Goal: Communication & Community: Answer question/provide support

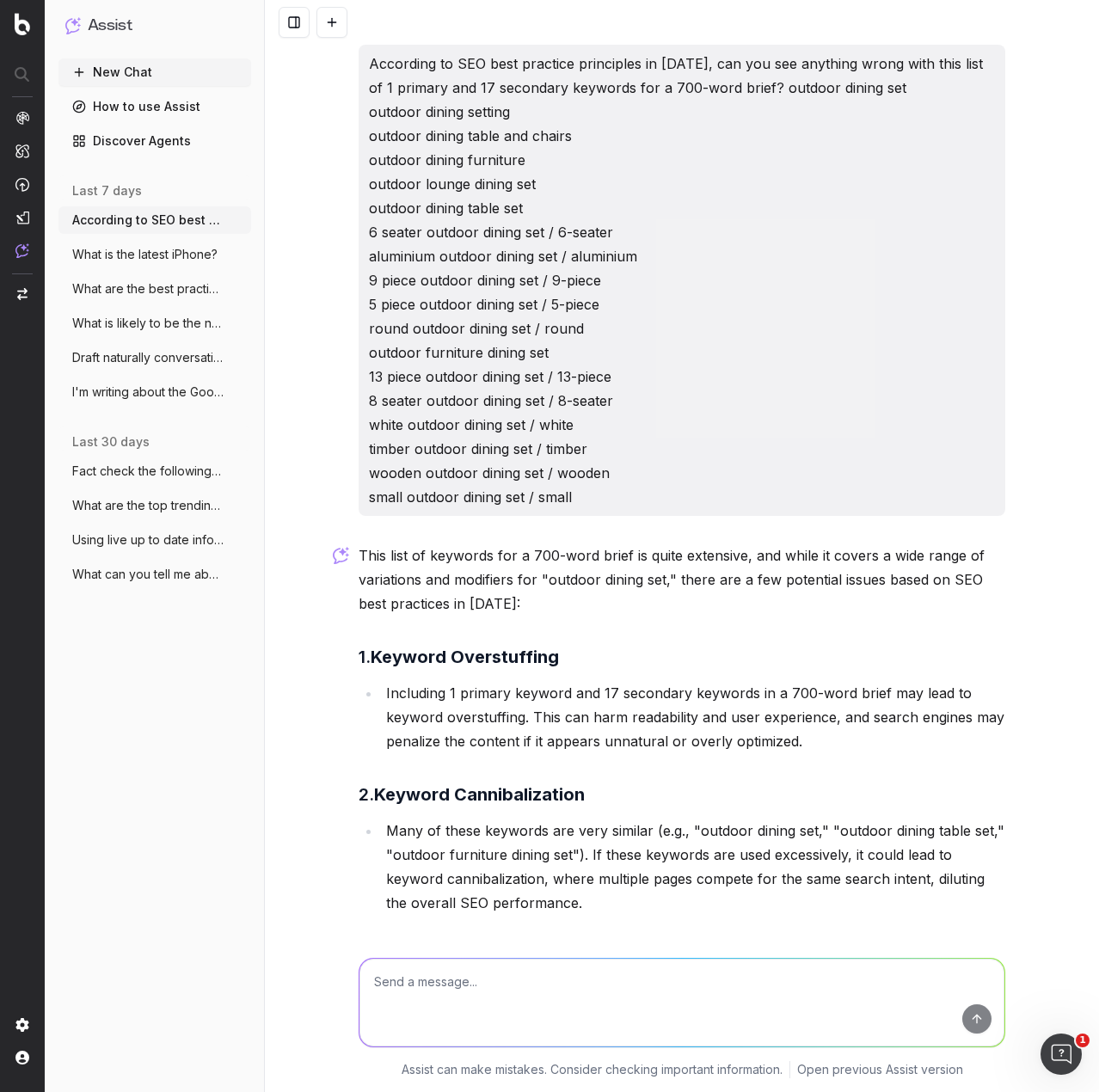
scroll to position [1527, 0]
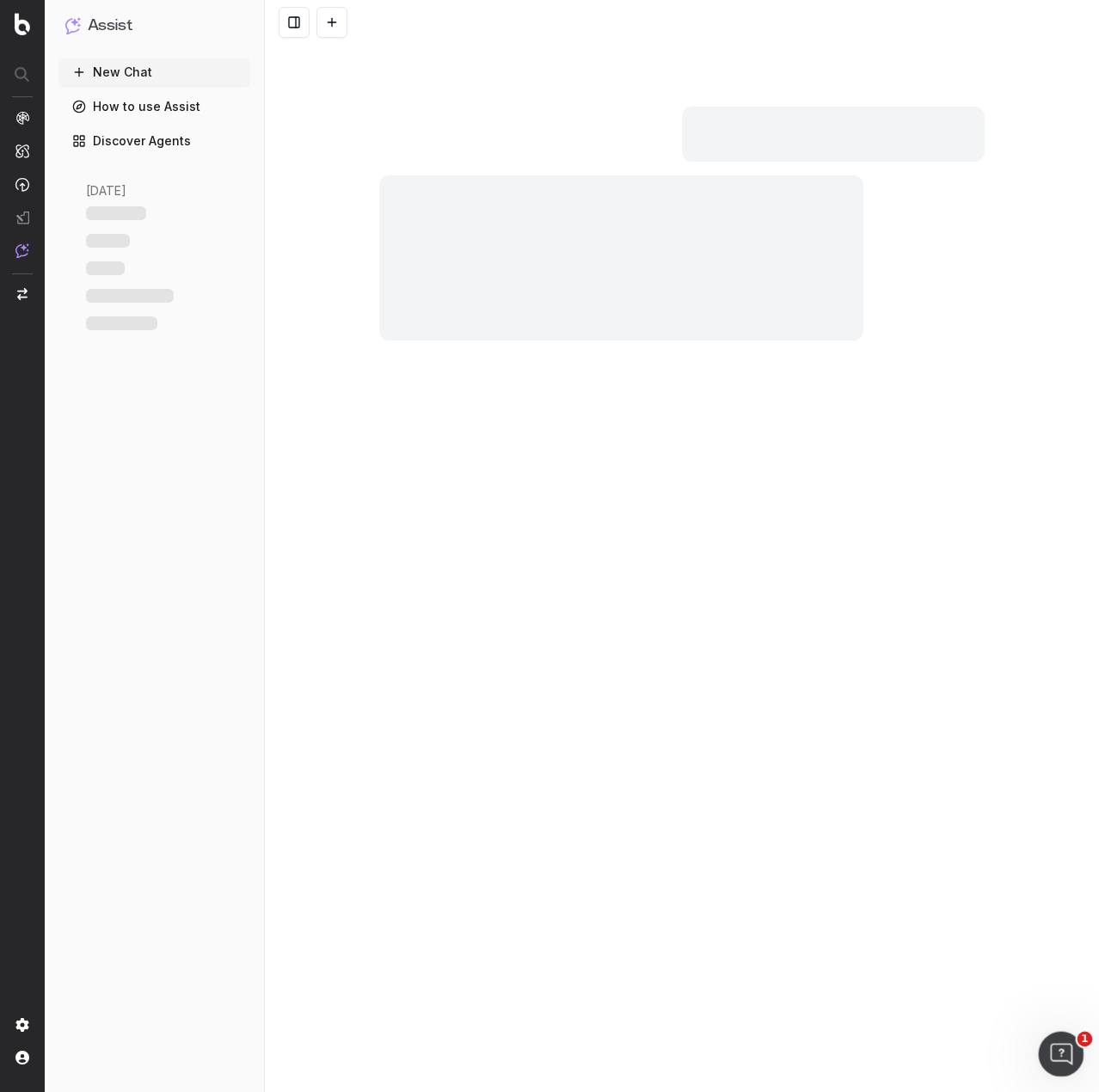
click at [1060, 1045] on icon "Open Intercom Messenger" at bounding box center [1059, 1052] width 28 height 28
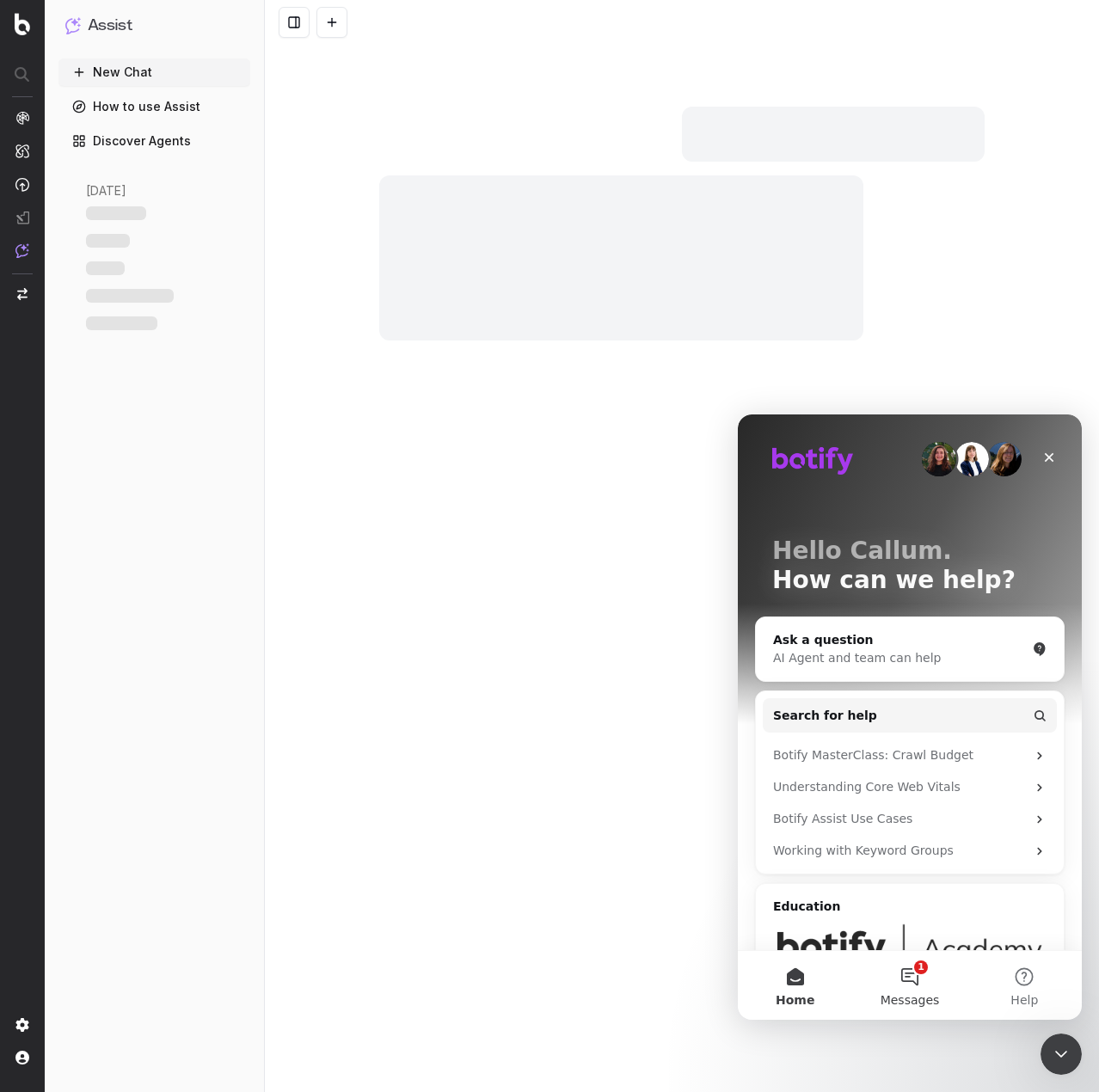
click at [910, 990] on button "1 Messages" at bounding box center [909, 986] width 114 height 69
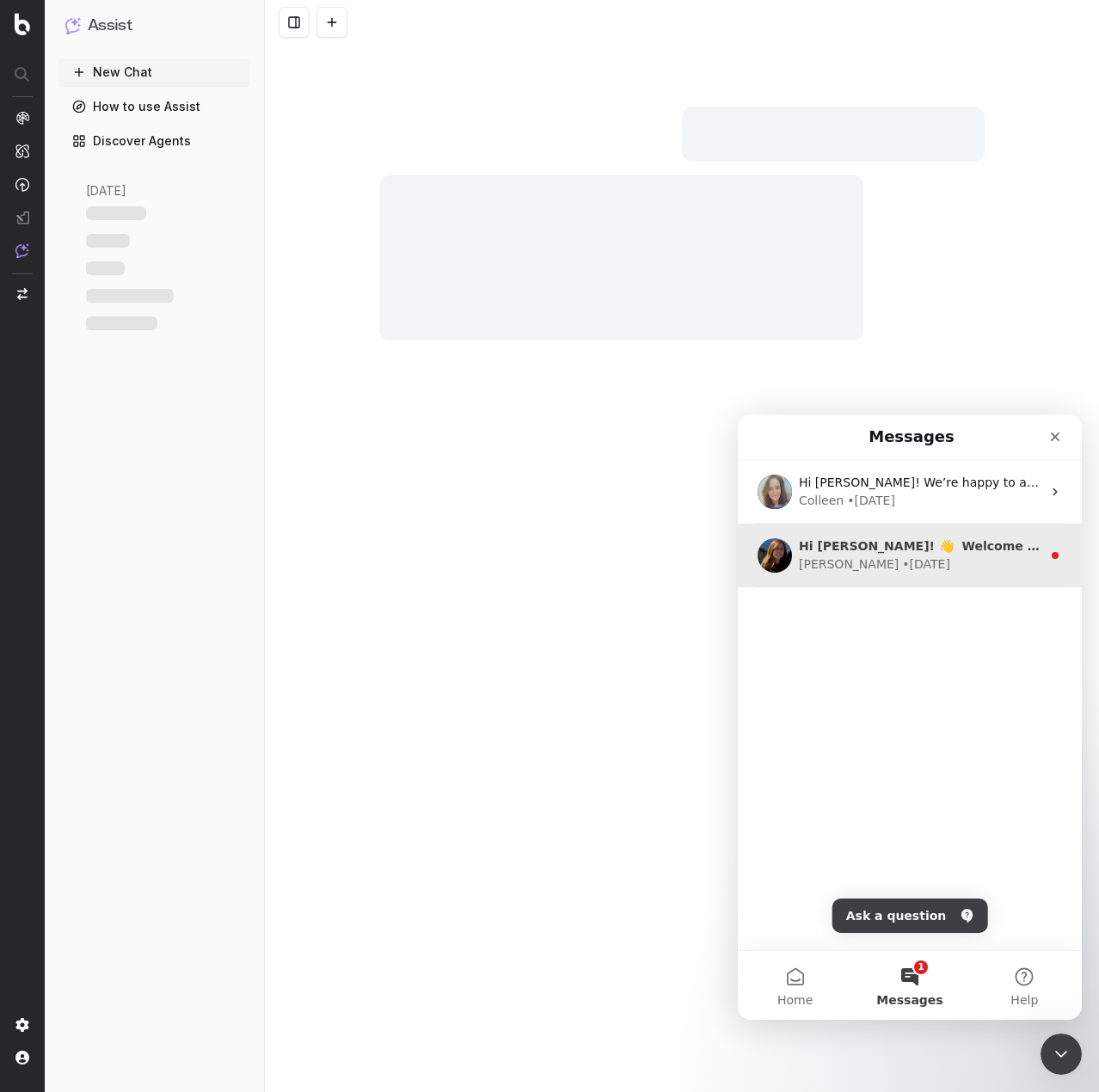
click at [989, 562] on div "Laura • 11w ago" at bounding box center [921, 564] width 243 height 18
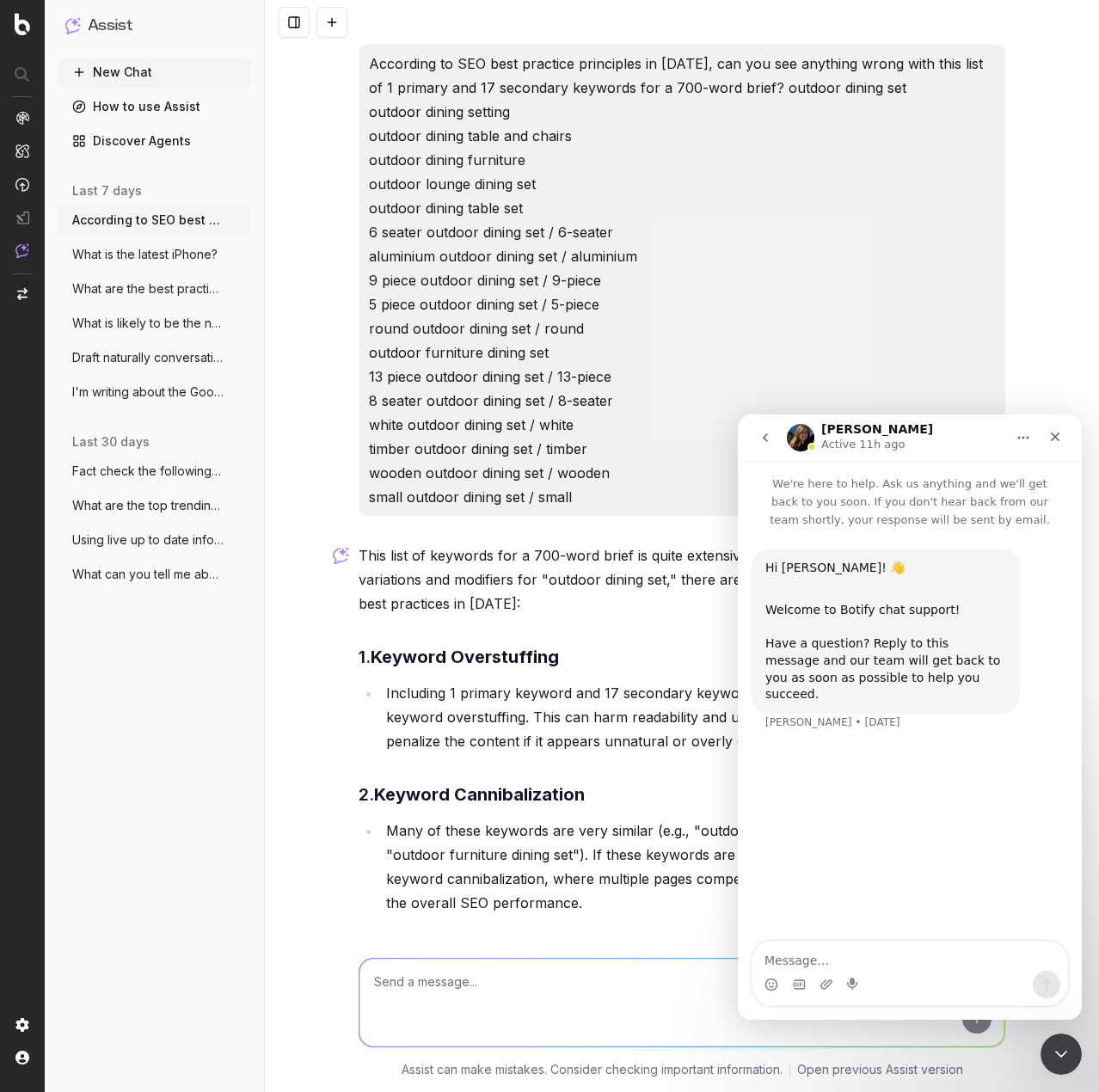
scroll to position [1527, 0]
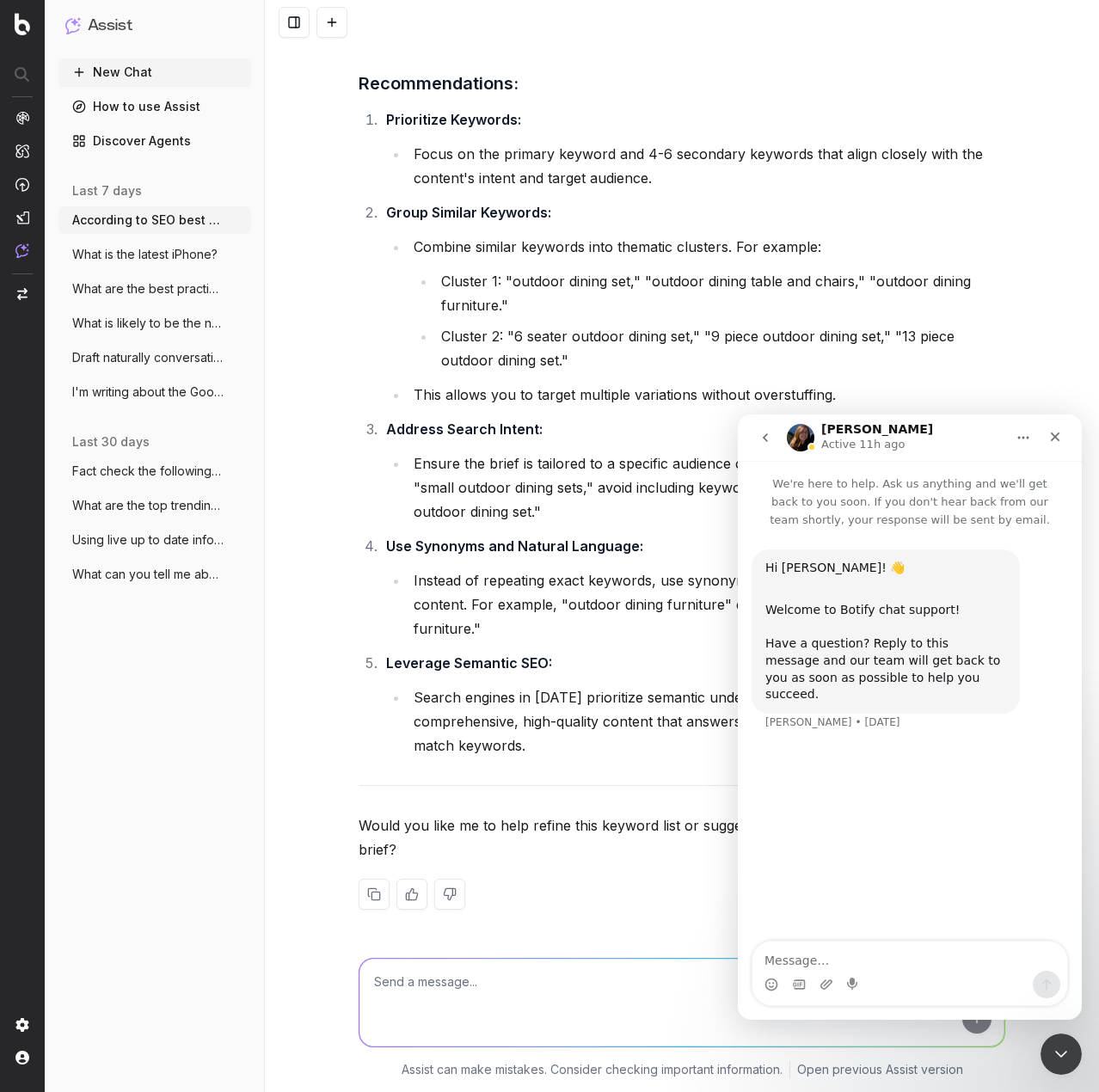
click at [769, 439] on icon "go back" at bounding box center [765, 437] width 14 height 14
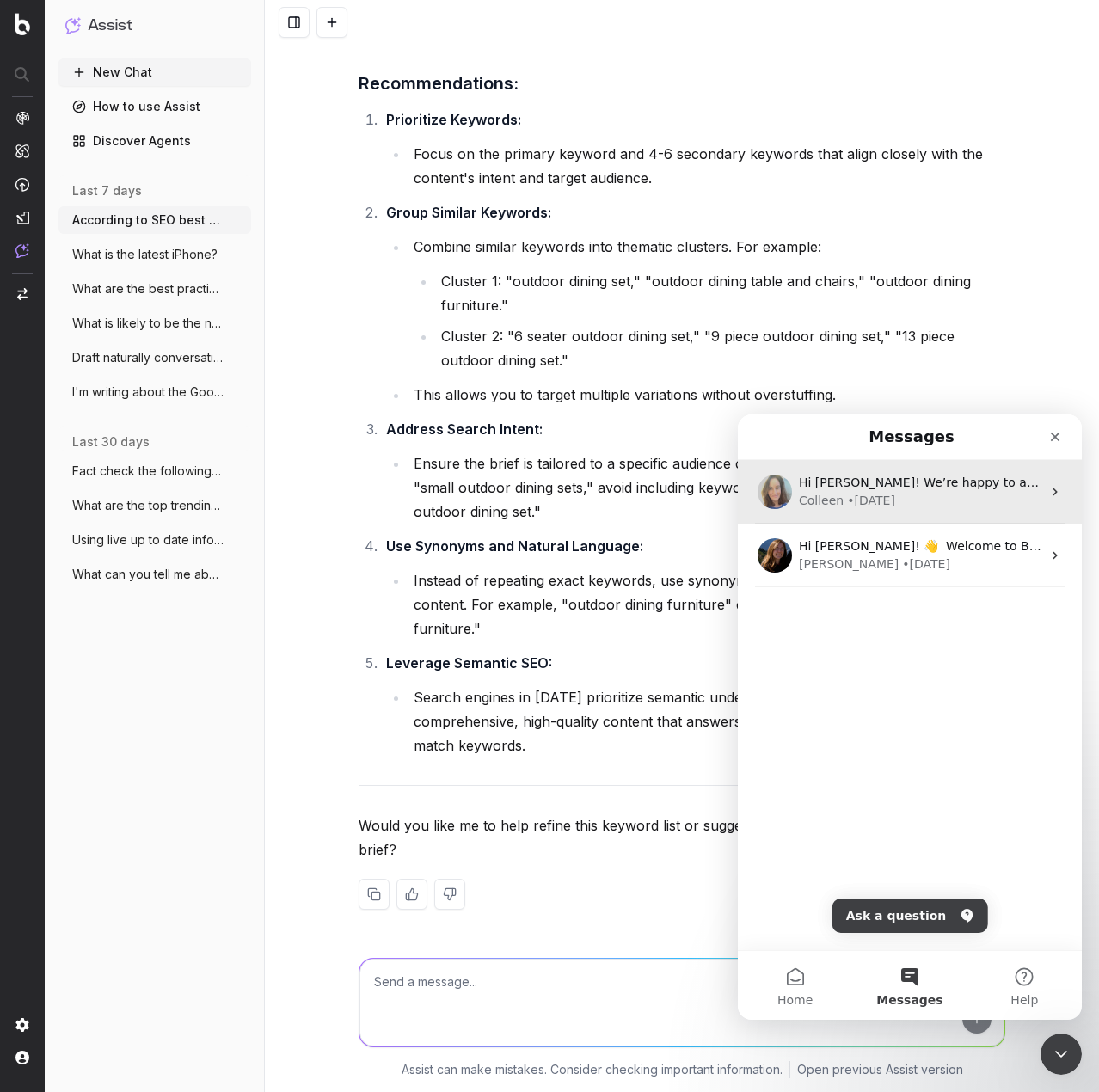
click at [903, 493] on div "Colleen • 6w ago" at bounding box center [921, 501] width 243 height 18
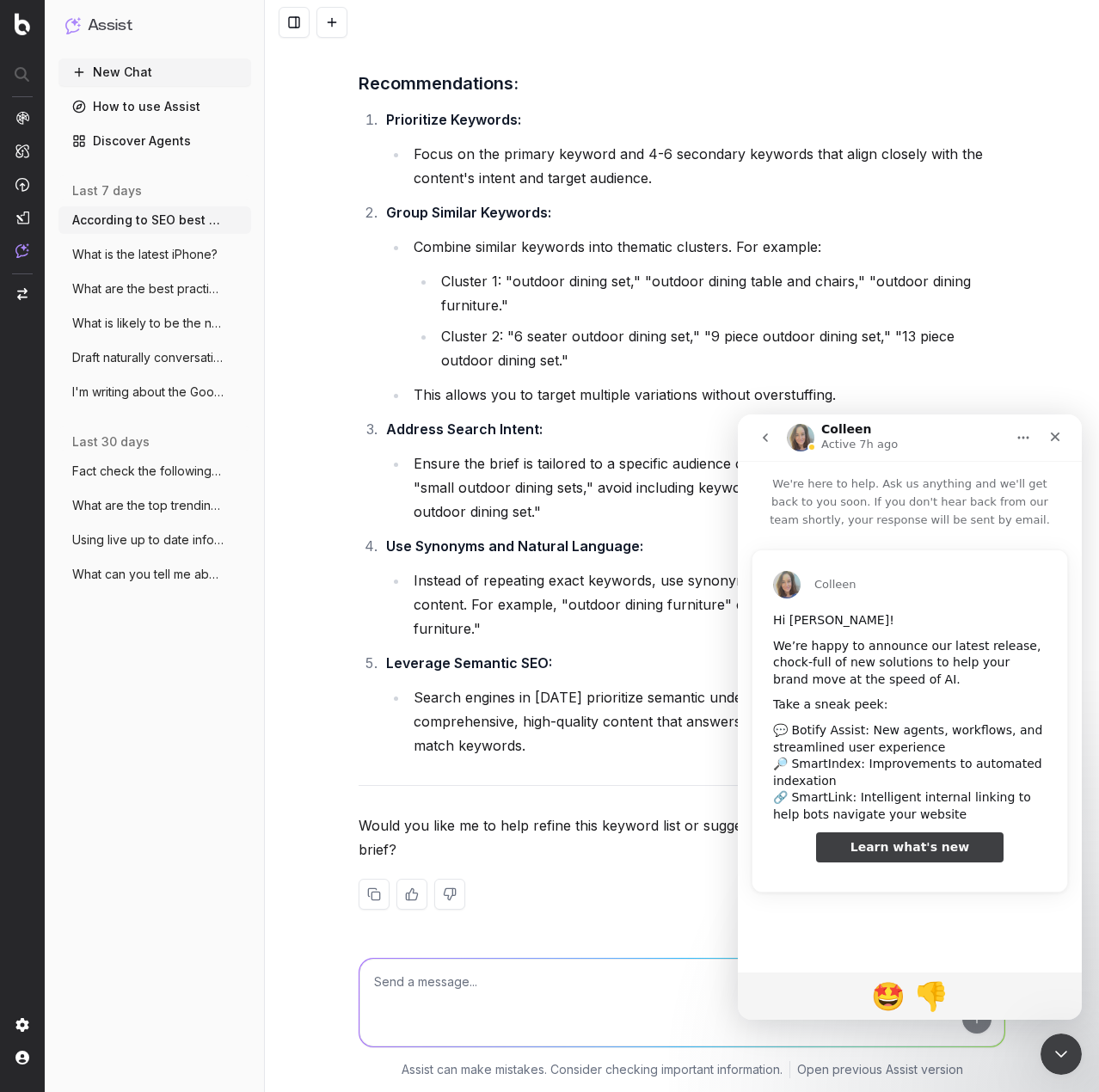
click at [779, 439] on button "go back" at bounding box center [765, 437] width 33 height 33
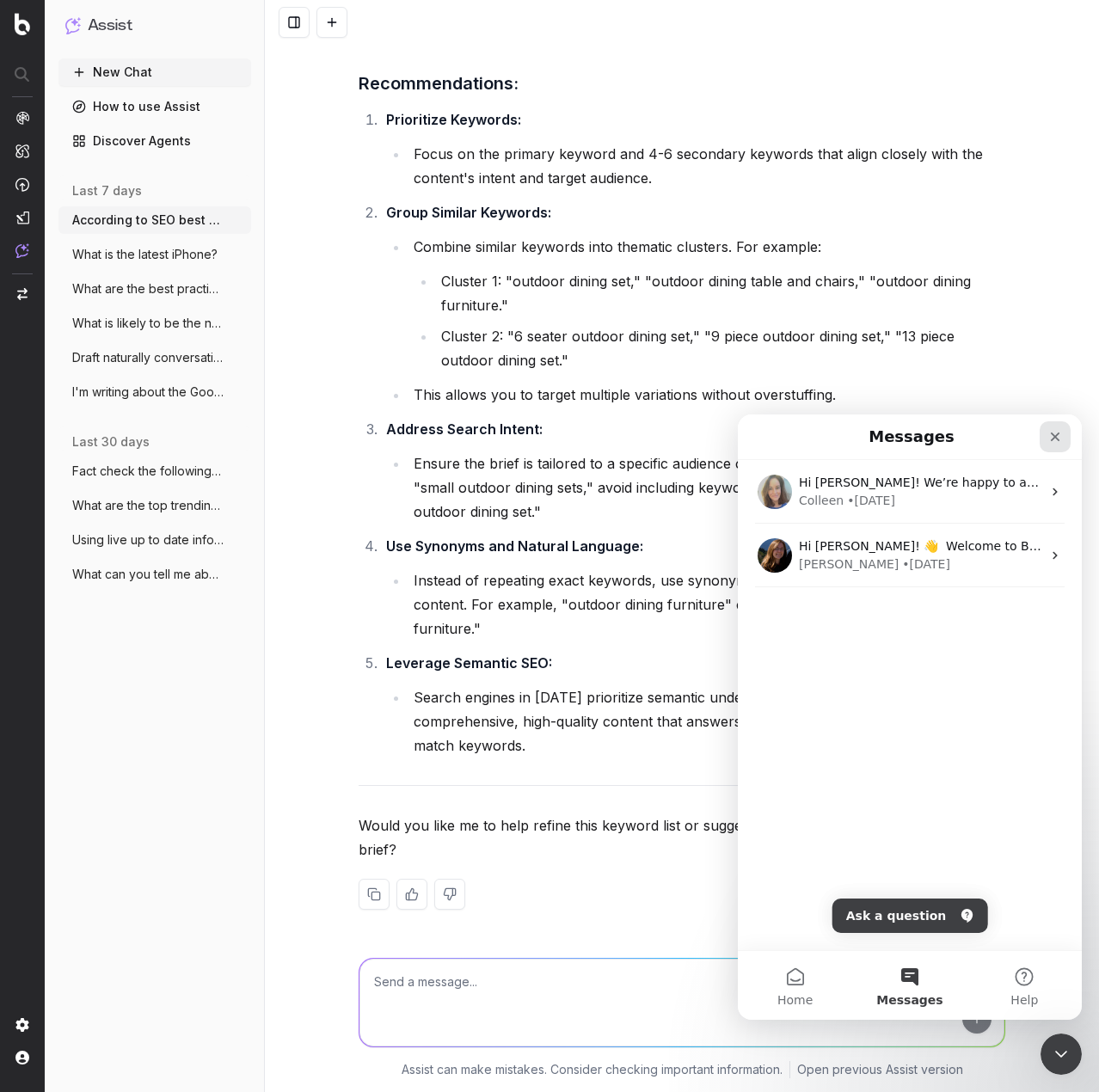
click at [1054, 438] on icon "Close" at bounding box center [1056, 437] width 9 height 9
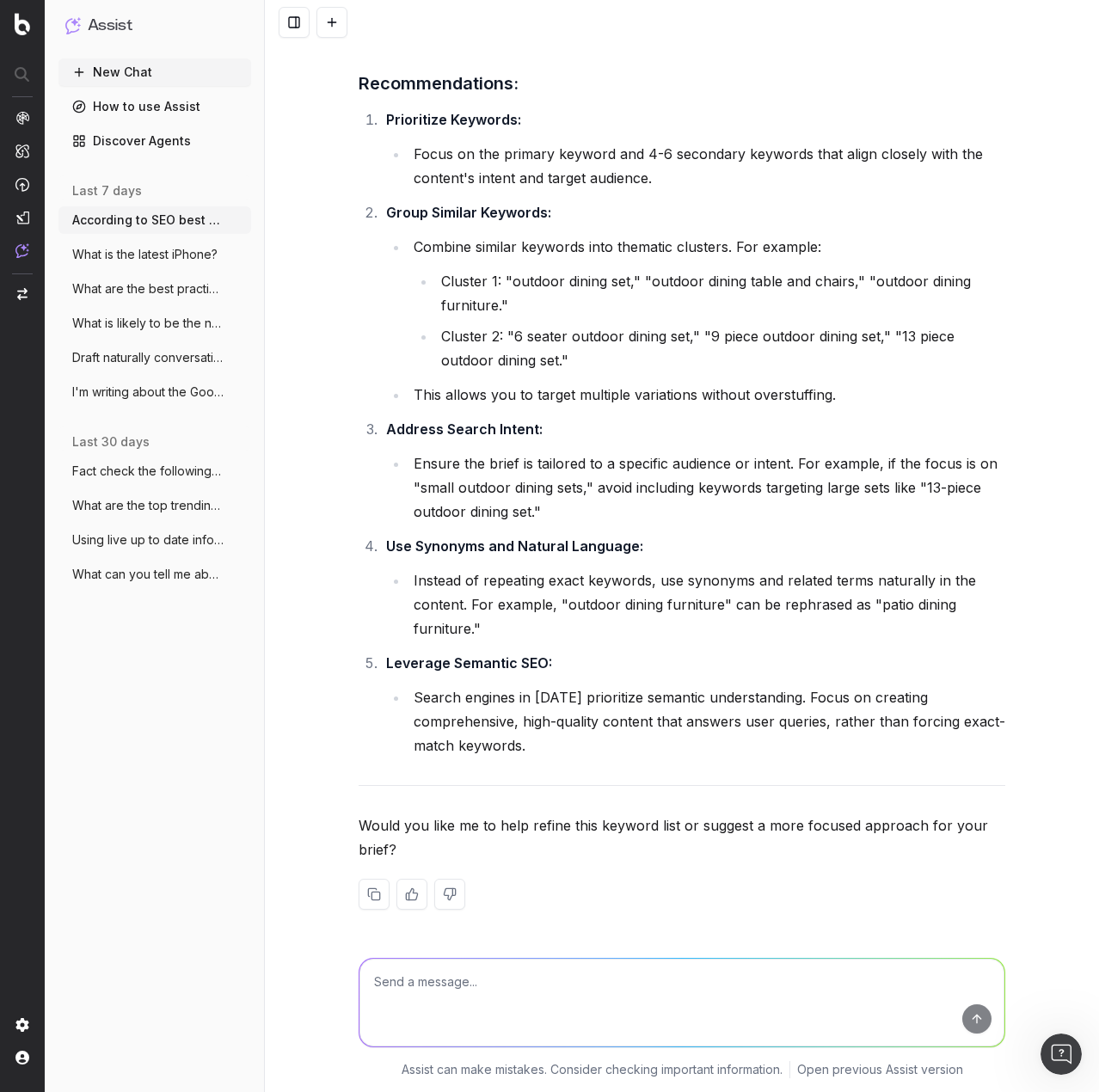
scroll to position [0, 0]
click at [234, 220] on icon "button" at bounding box center [239, 220] width 14 height 14
